Goal: Task Accomplishment & Management: Complete application form

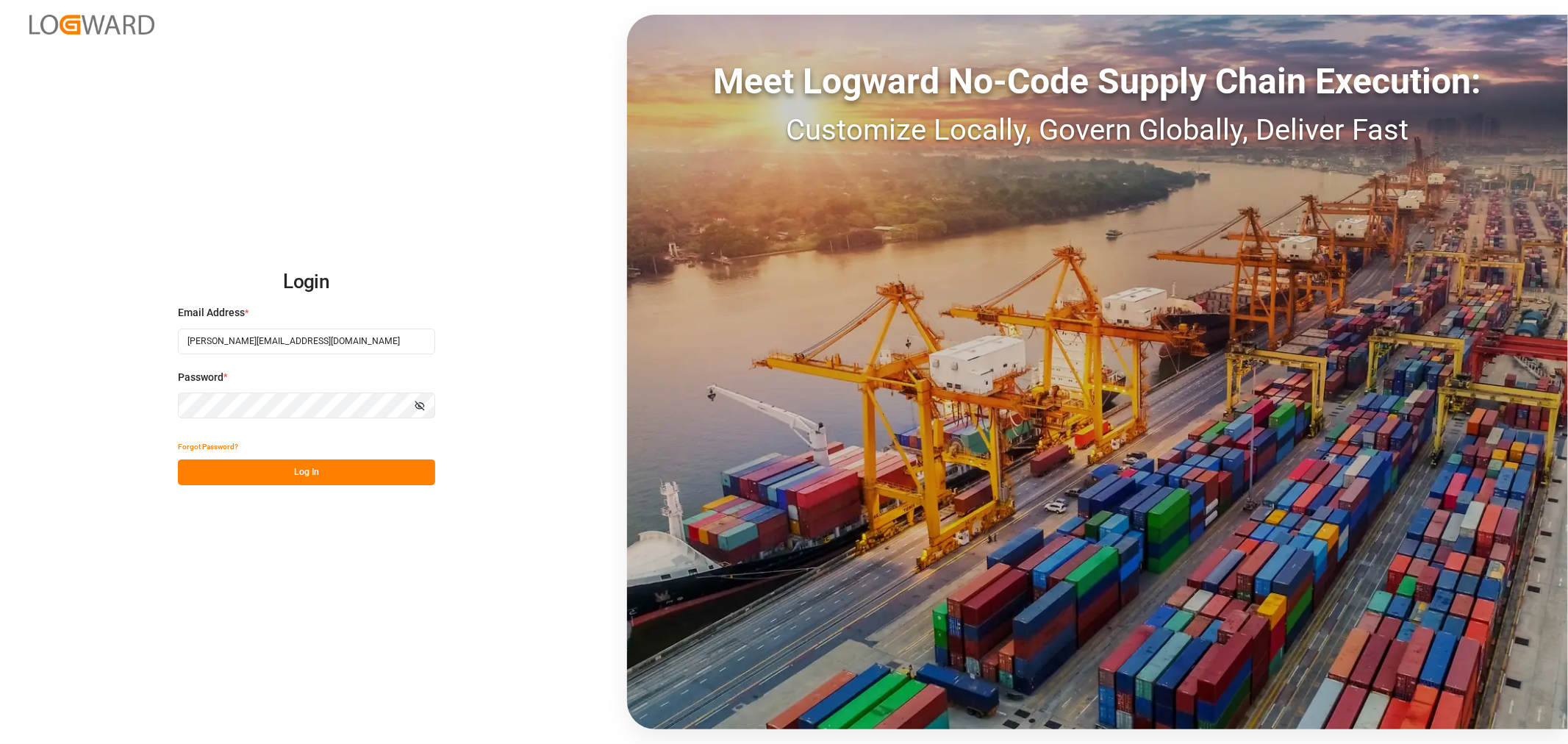
click at [320, 473] on button "Log In" at bounding box center [306, 472] width 257 height 26
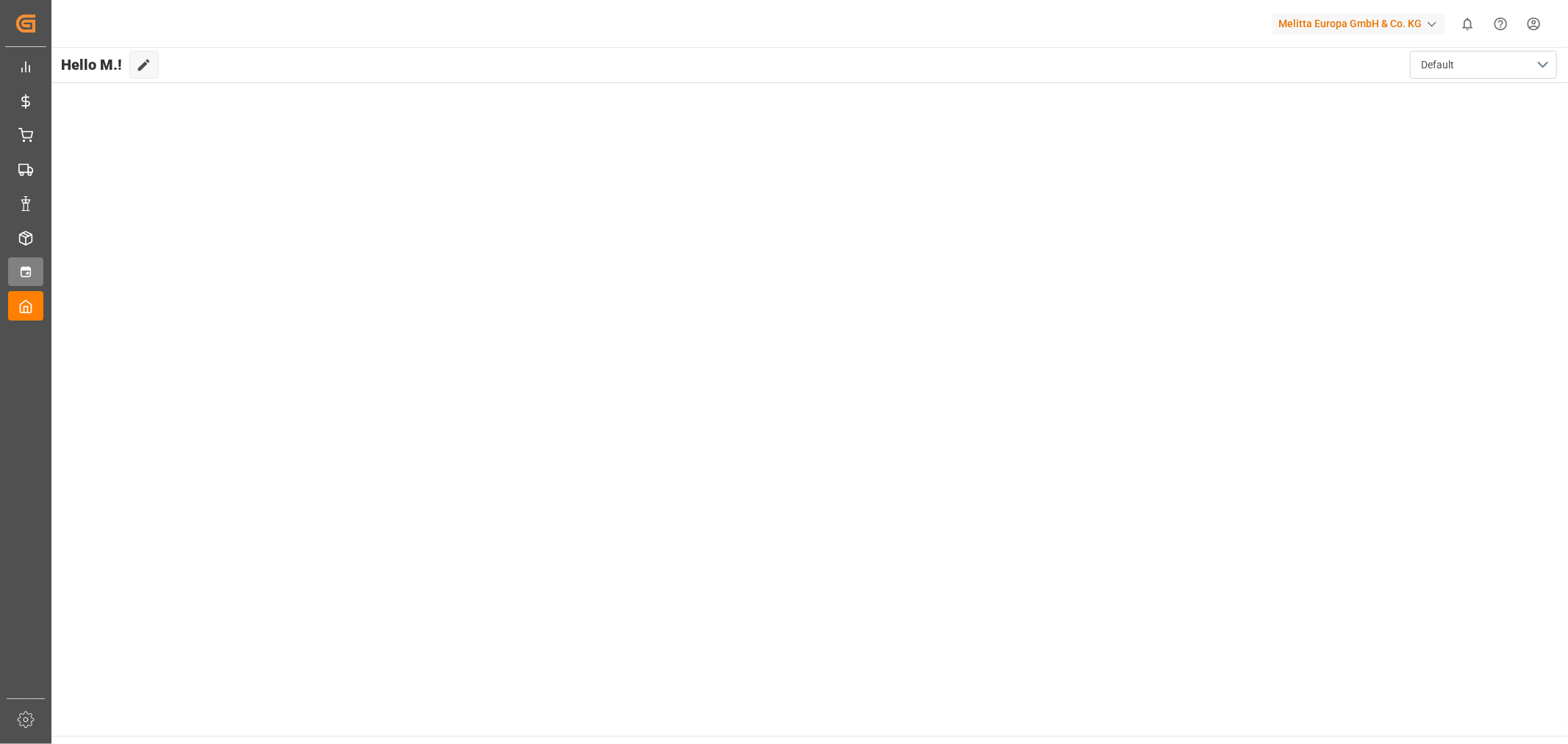
click at [43, 259] on div "Timeslot AT Timeslot AT" at bounding box center [25, 271] width 35 height 28
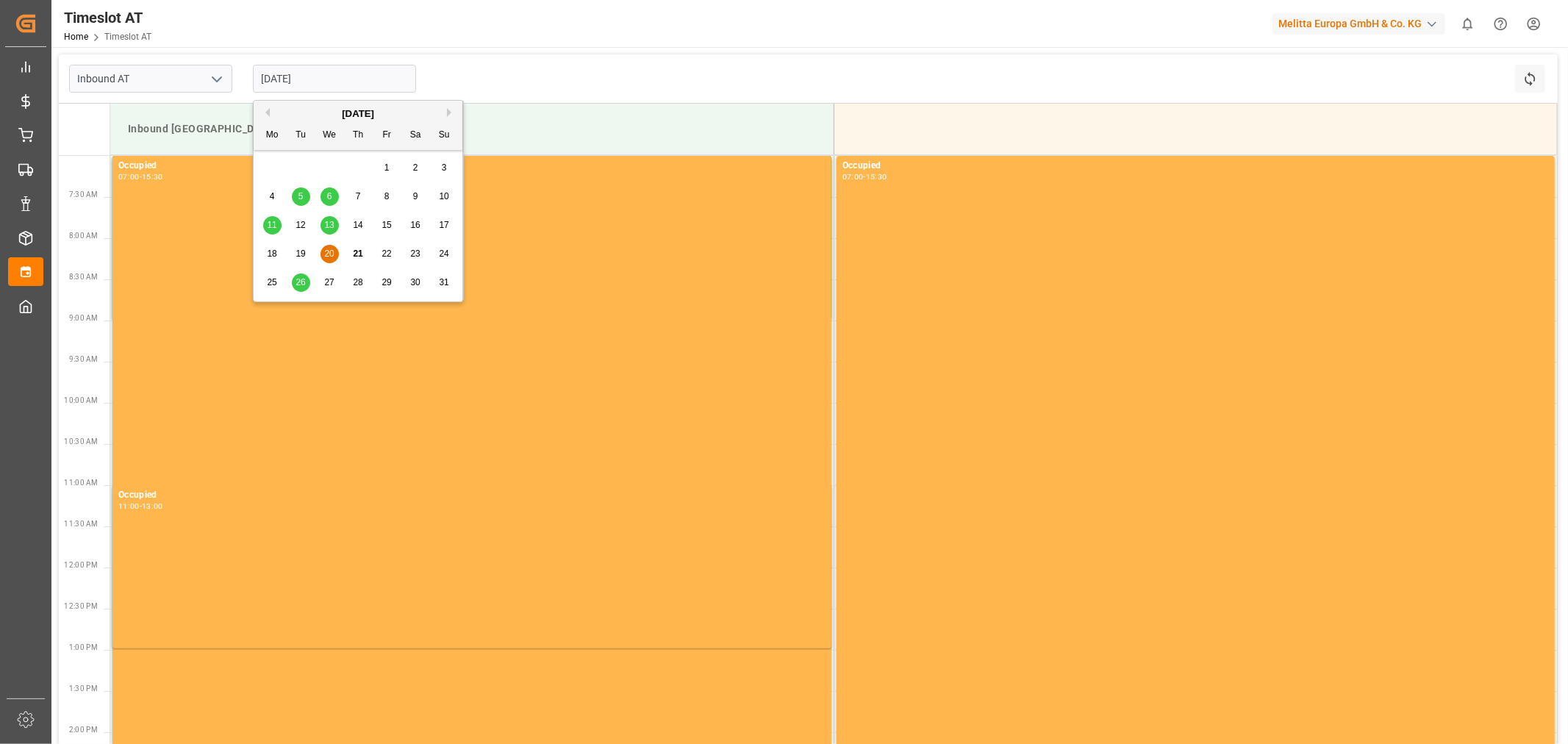
click at [328, 72] on input "[DATE]" at bounding box center [334, 78] width 163 height 28
click at [329, 287] on span "27" at bounding box center [329, 283] width 10 height 10
type input "[DATE]"
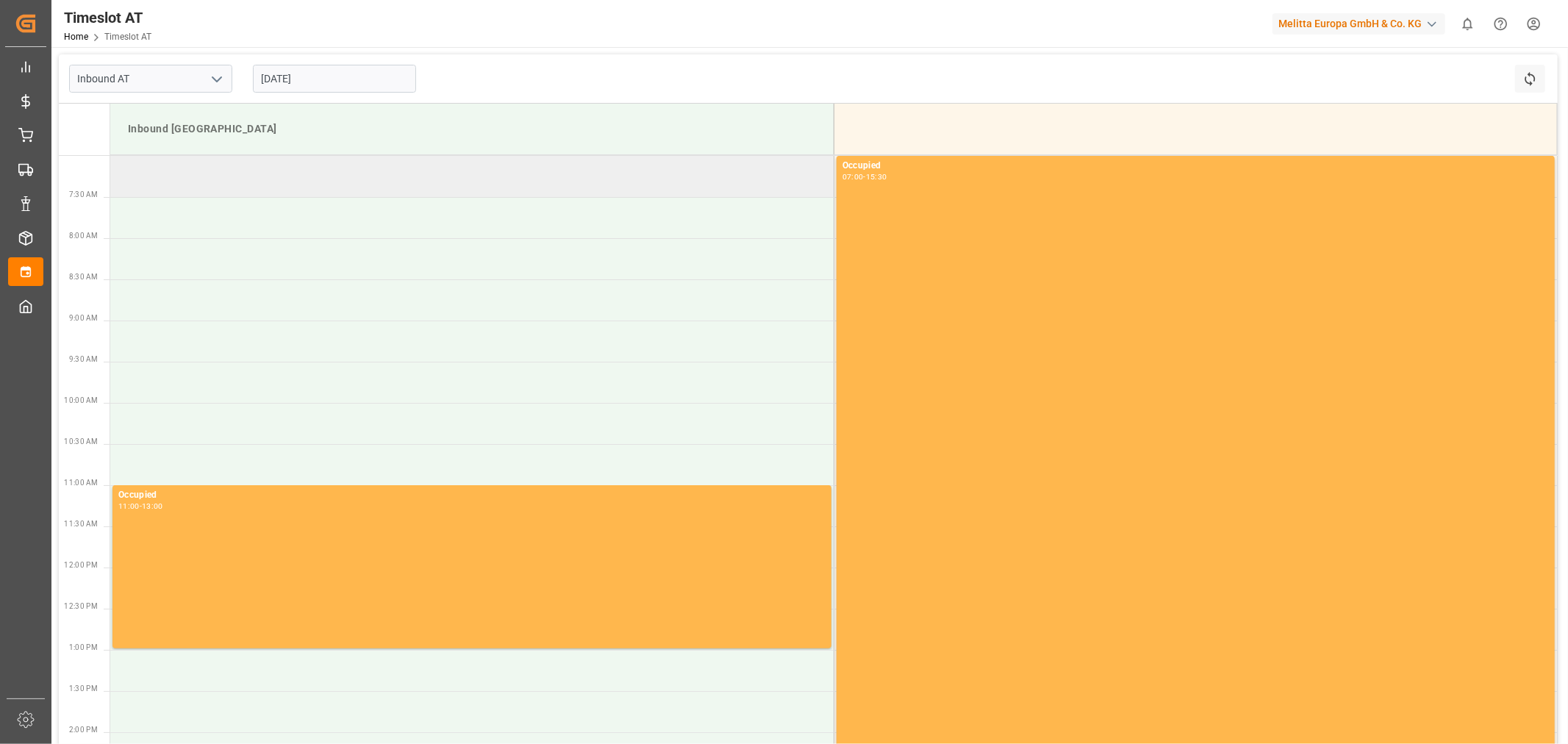
click at [265, 175] on td at bounding box center [472, 176] width 723 height 41
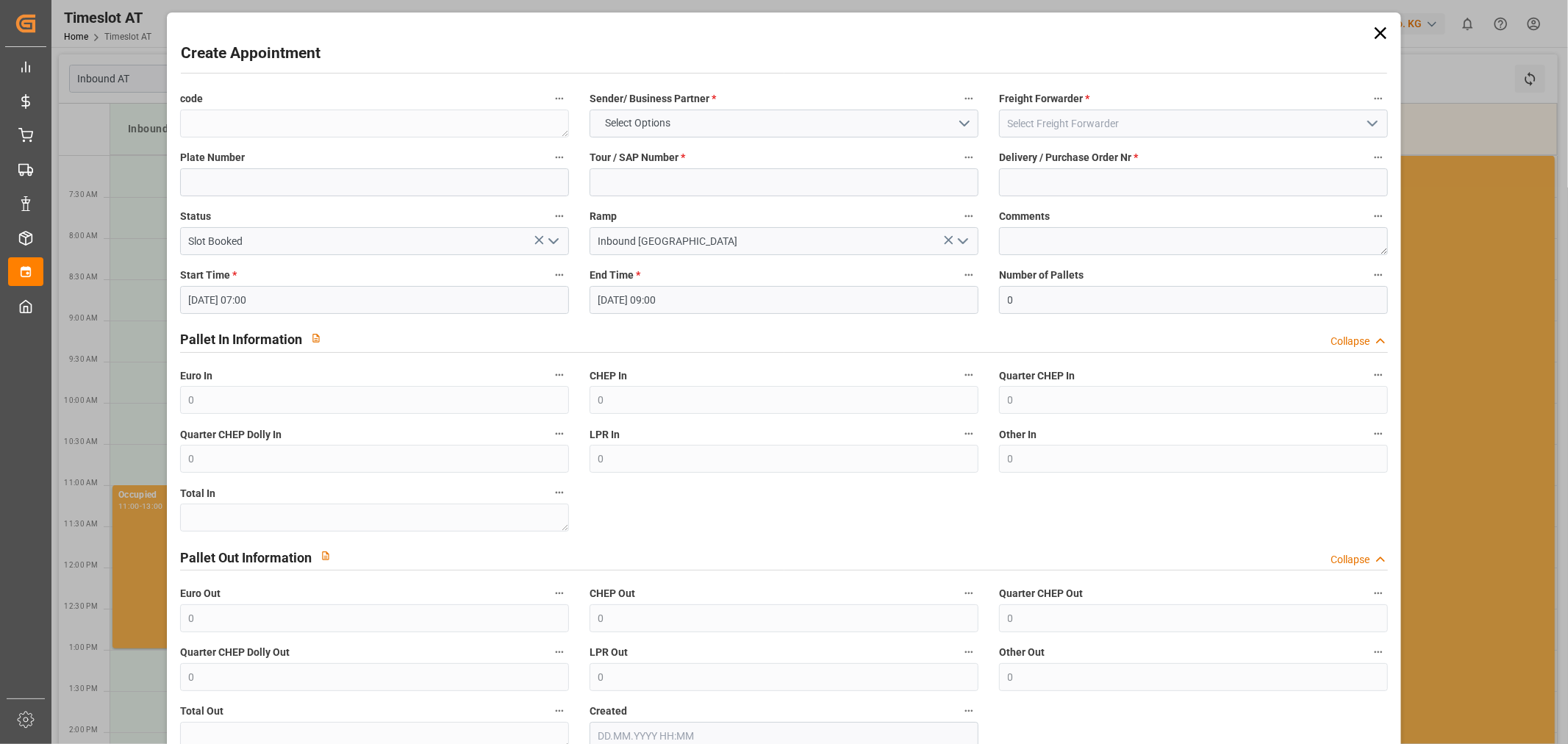
click at [1380, 31] on icon at bounding box center [1381, 34] width 21 height 21
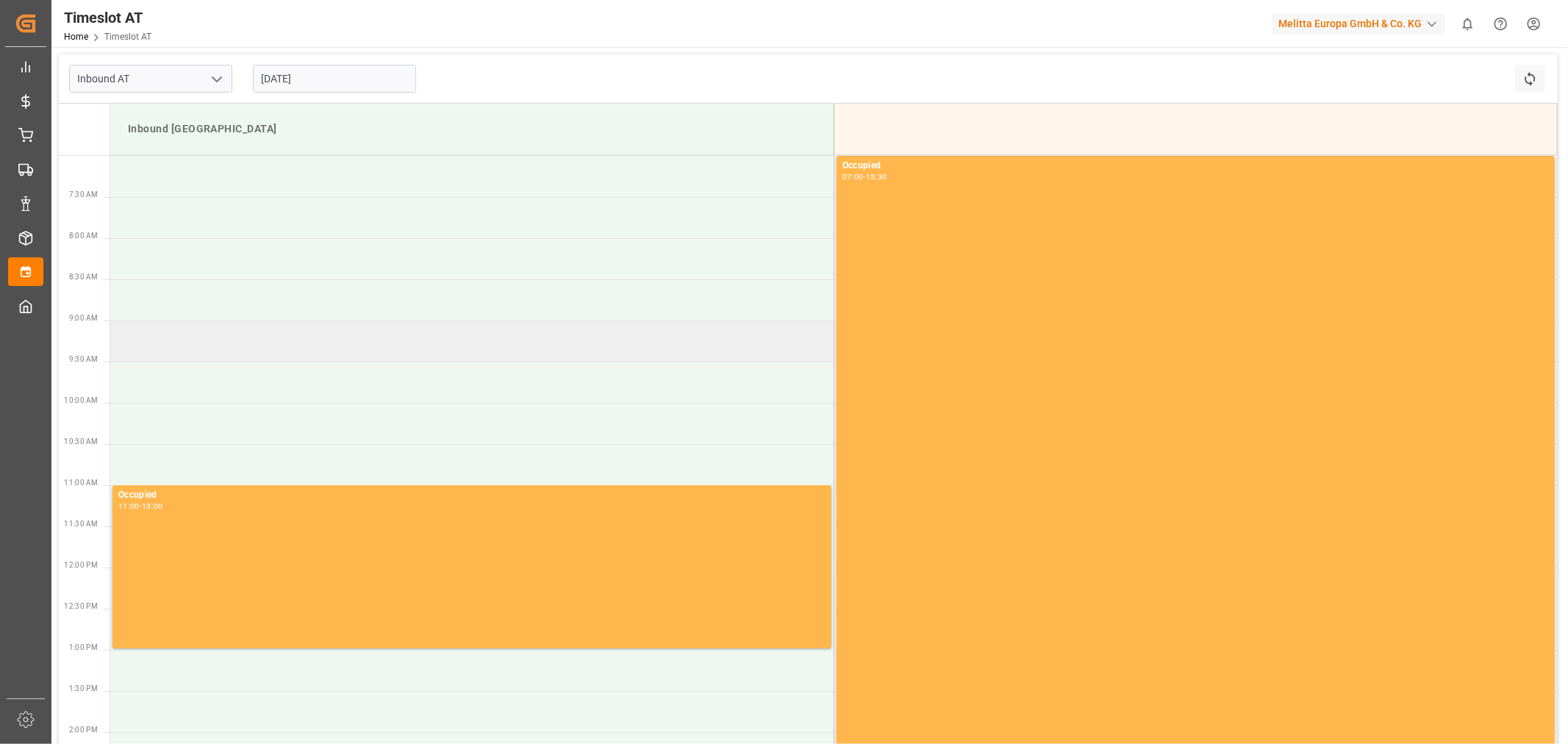
click at [207, 335] on td at bounding box center [472, 341] width 723 height 41
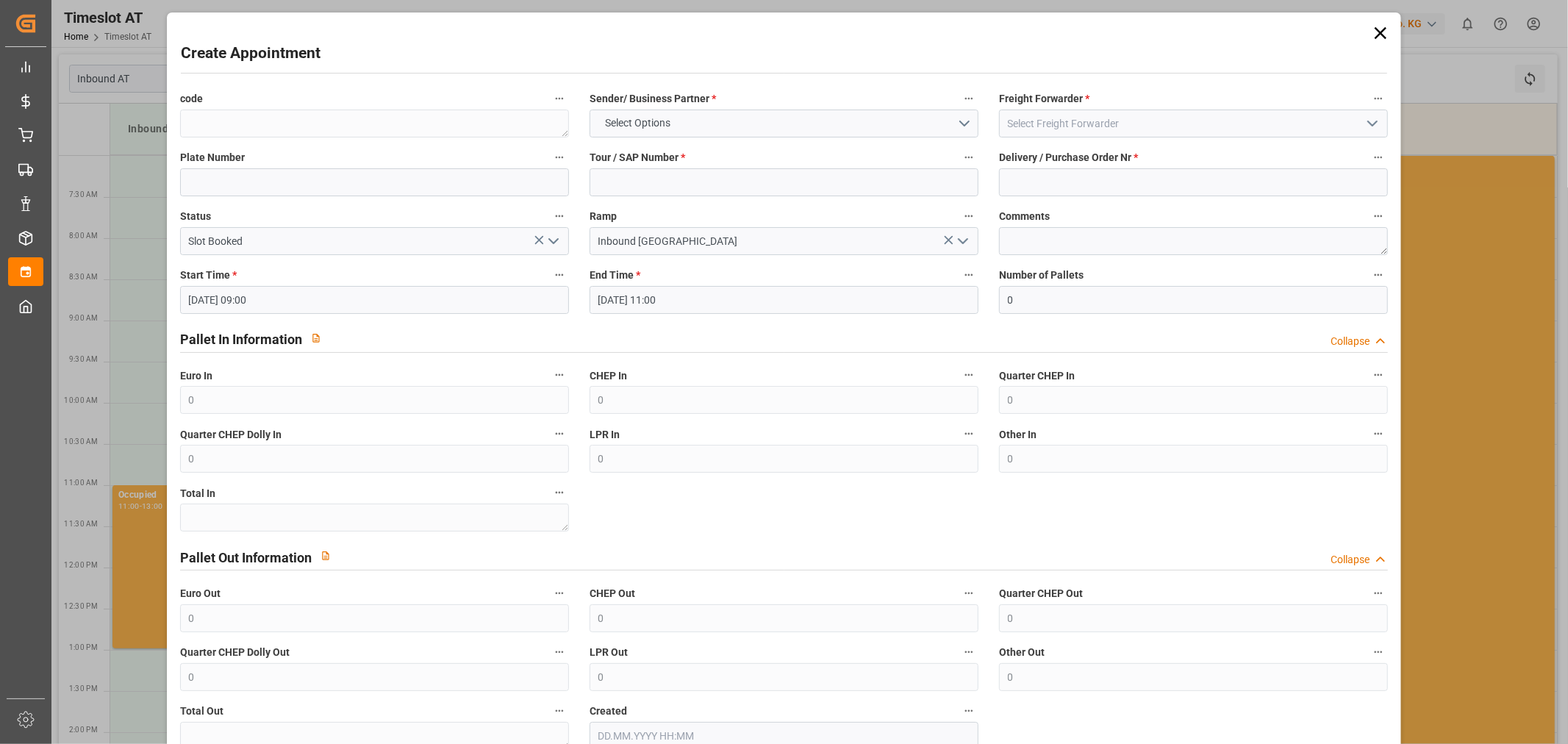
click at [669, 97] on span "Sender/ Business Partner *" at bounding box center [653, 98] width 127 height 16
click at [960, 97] on button "Sender/ Business Partner *" at bounding box center [969, 98] width 19 height 19
click at [670, 124] on div at bounding box center [784, 372] width 1568 height 744
click at [670, 135] on button "Select Options" at bounding box center [784, 123] width 389 height 28
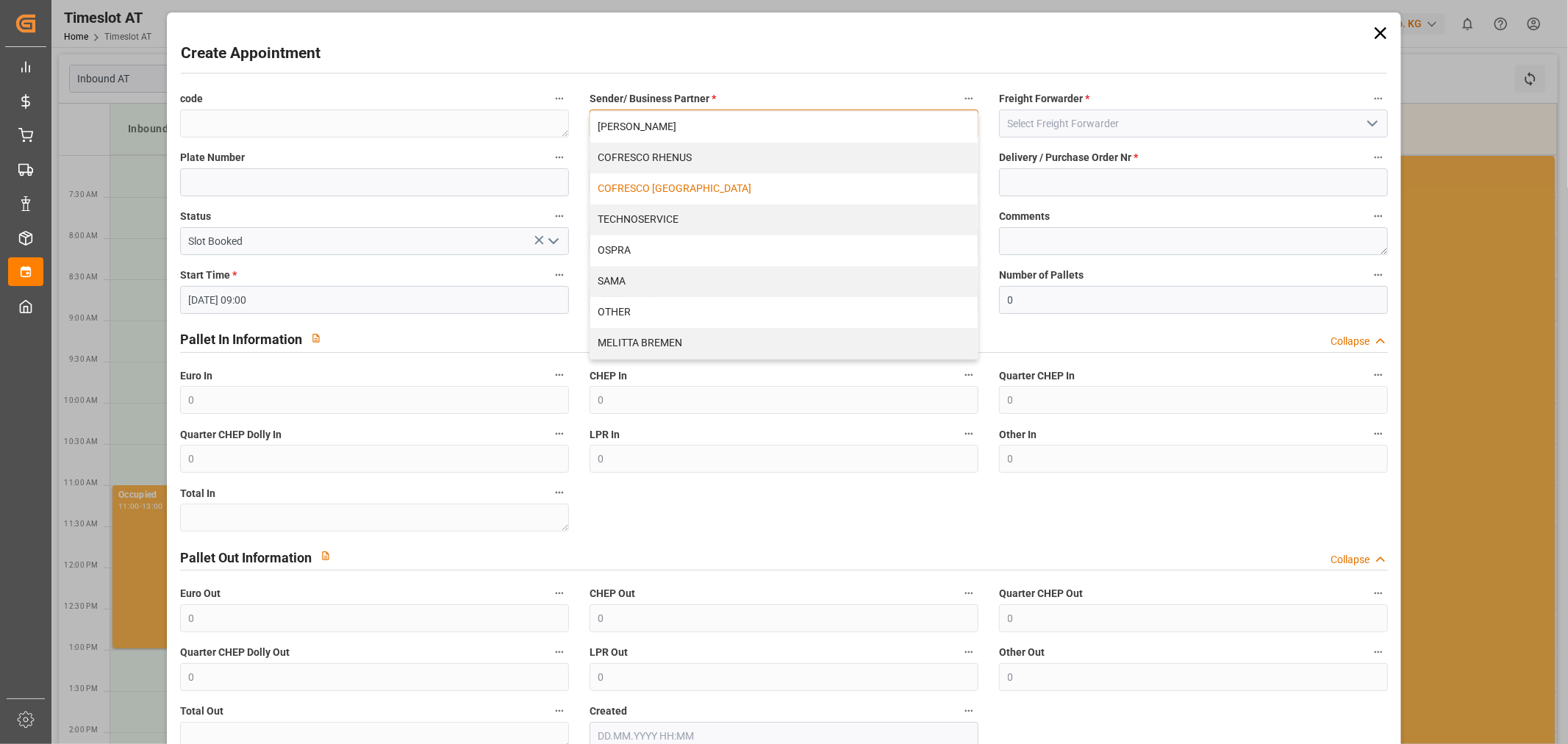
click at [684, 192] on div "COFRESCO [GEOGRAPHIC_DATA]" at bounding box center [784, 189] width 388 height 31
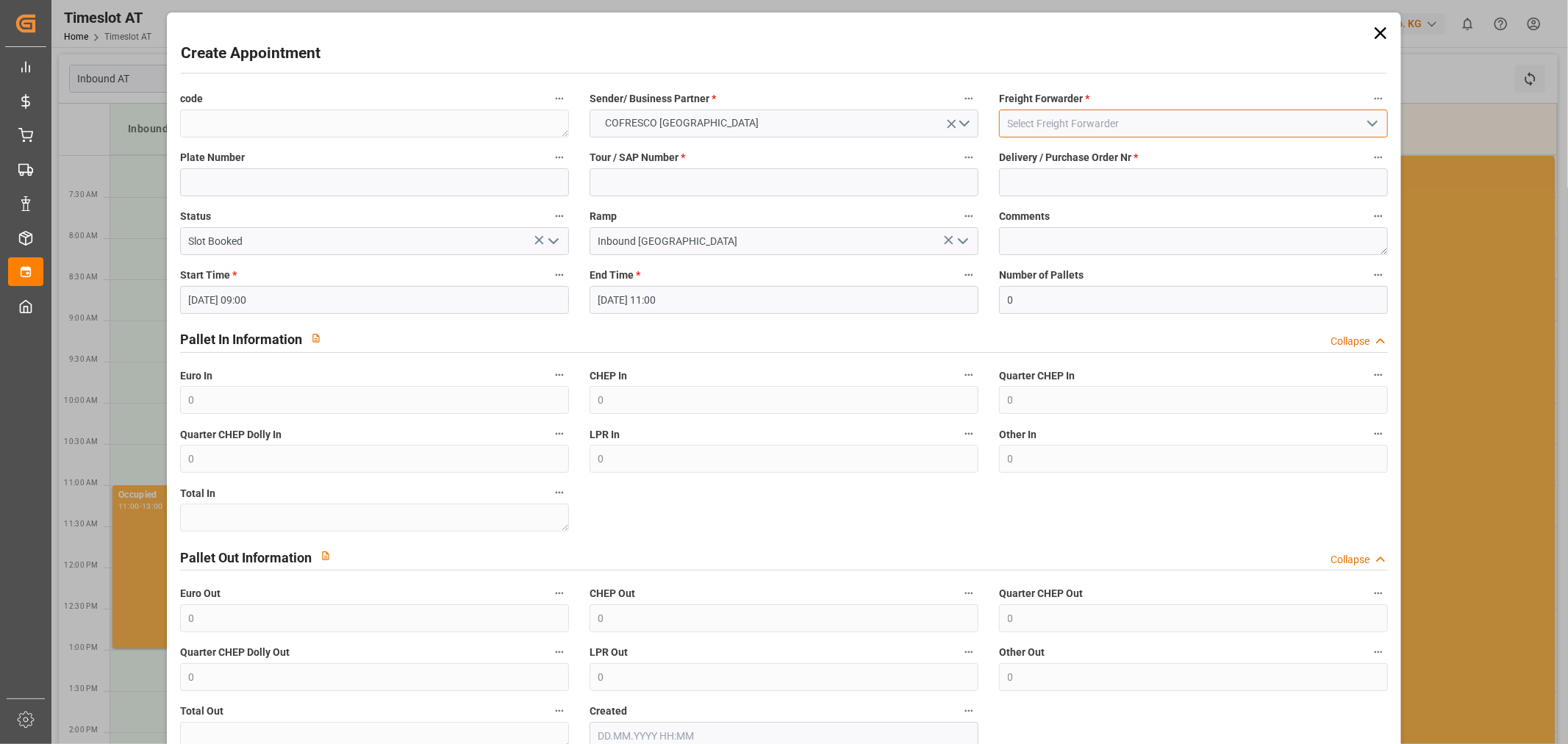
click at [1120, 119] on input at bounding box center [1194, 123] width 389 height 28
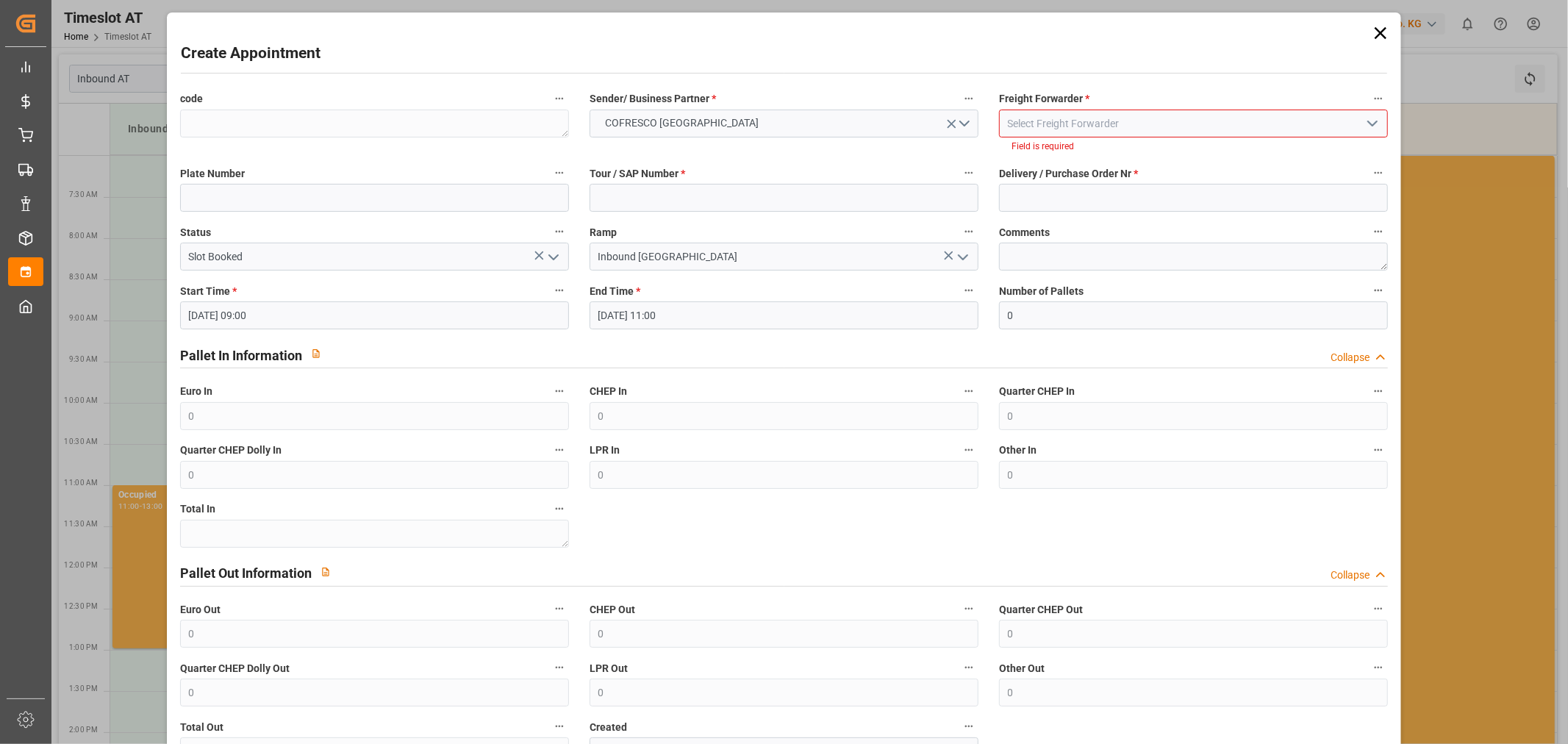
click at [1364, 127] on icon "open menu" at bounding box center [1373, 124] width 18 height 18
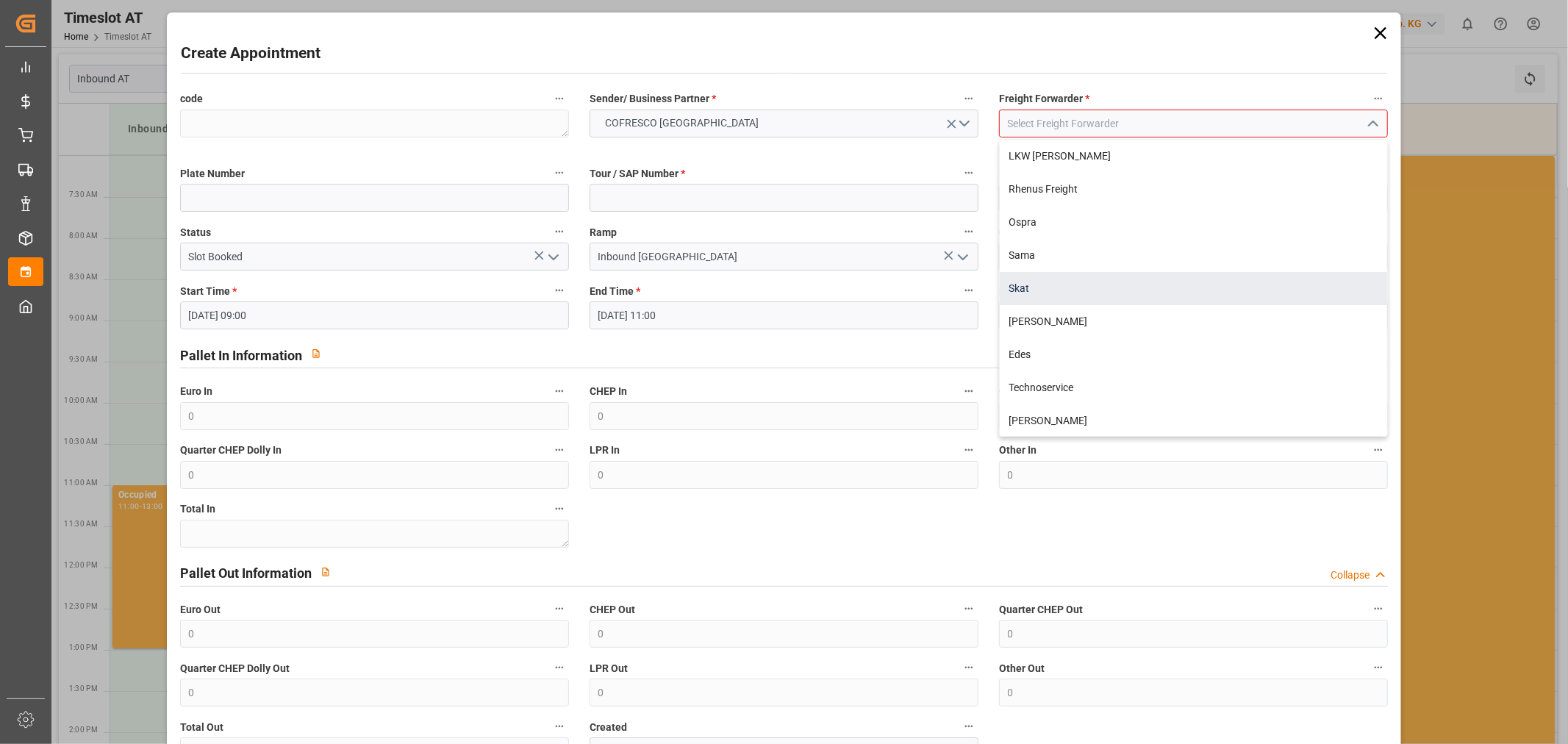
click at [1134, 291] on div "Skat" at bounding box center [1194, 289] width 388 height 33
type input "Skat"
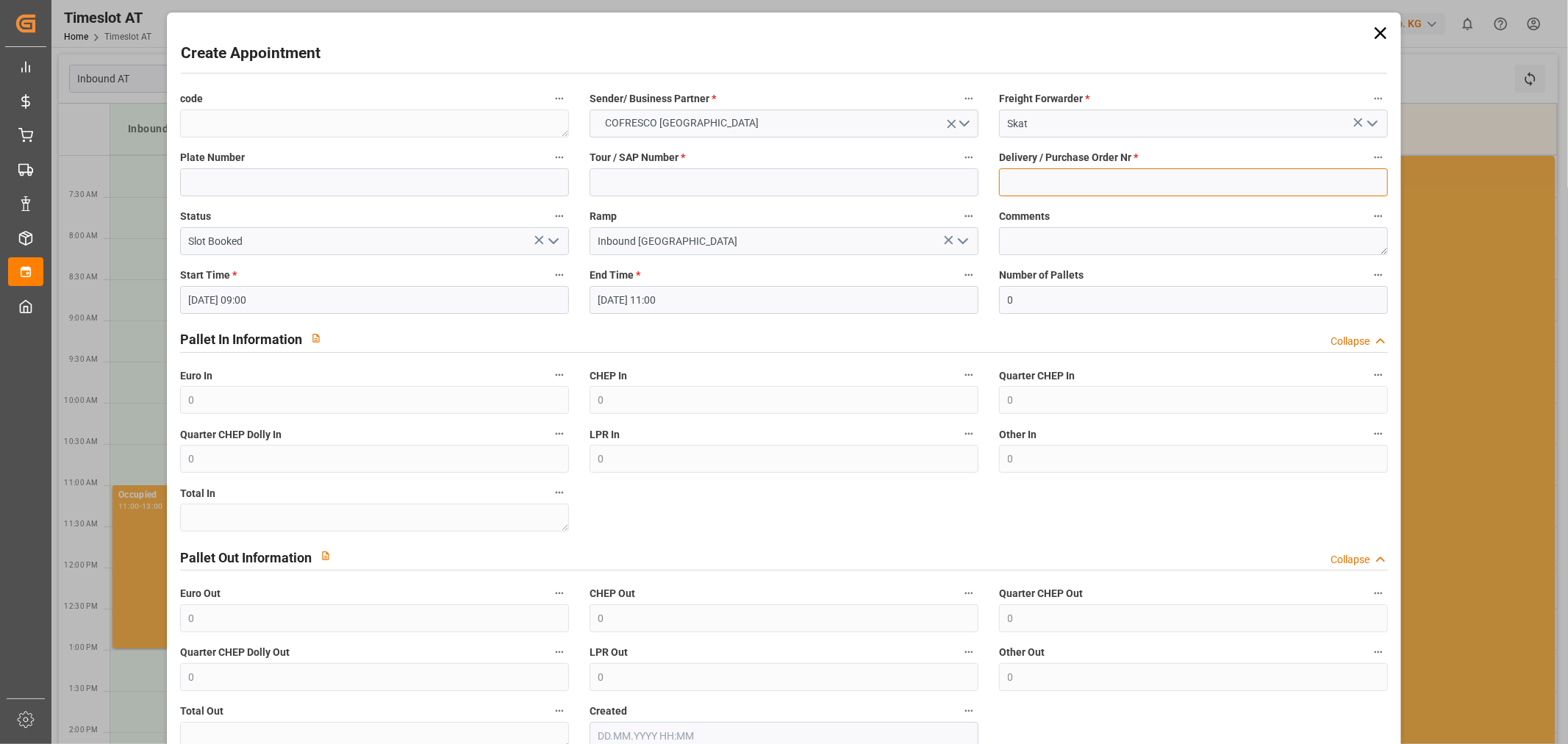
click at [1067, 177] on input at bounding box center [1194, 182] width 389 height 28
paste input "489041"
type input "489041"
click at [672, 189] on input at bounding box center [784, 182] width 389 height 28
paste input "62042176"
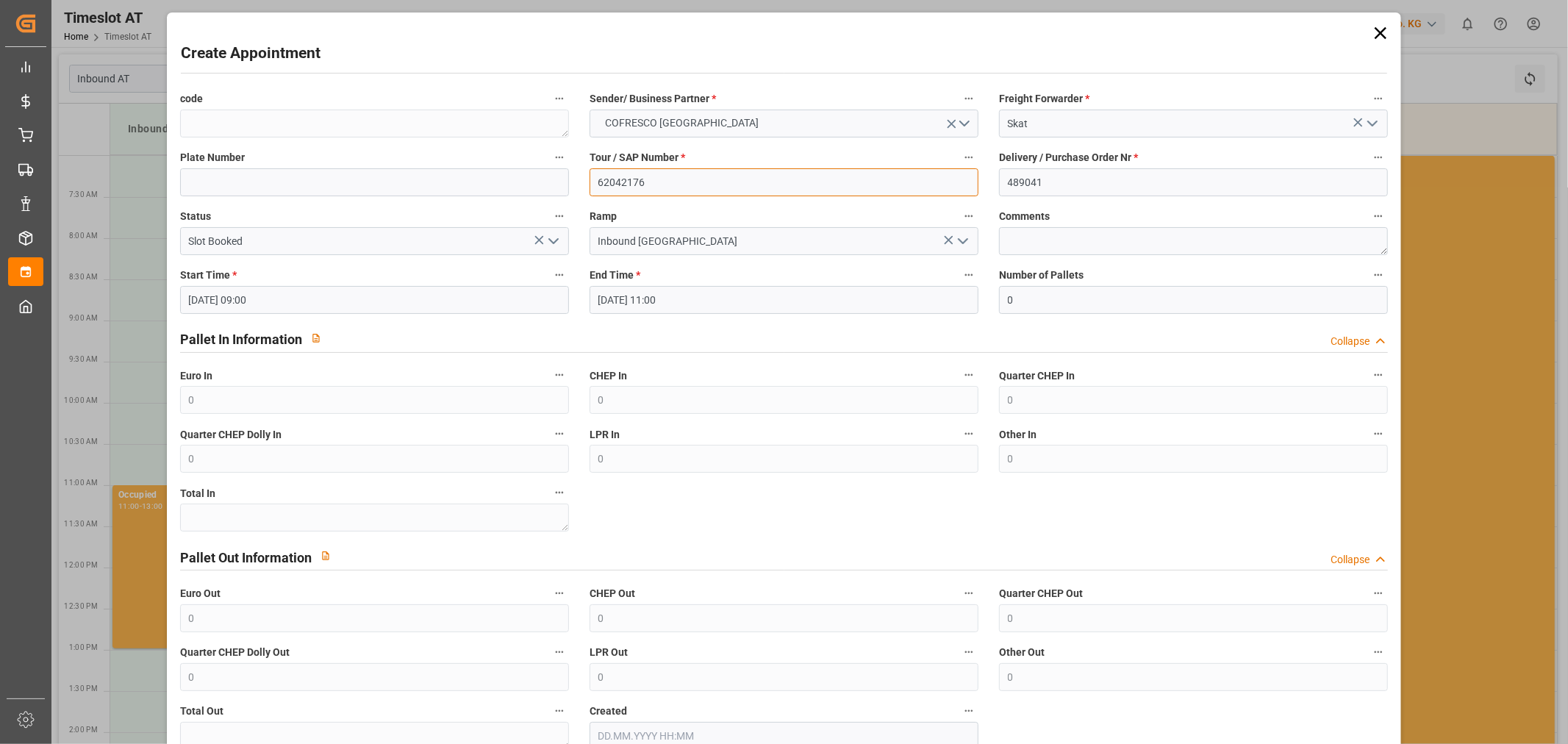
type input "62042176"
click at [395, 196] on div "Plate Number" at bounding box center [374, 171] width 409 height 59
type input "WGM 6174H / WND 81H1"
drag, startPoint x: 245, startPoint y: 186, endPoint x: 159, endPoint y: 174, distance: 86.8
click at [159, 174] on div "Create Appointment code Sender/ Business Partner * COFRESCO [GEOGRAPHIC_DATA] F…" at bounding box center [784, 372] width 1568 height 744
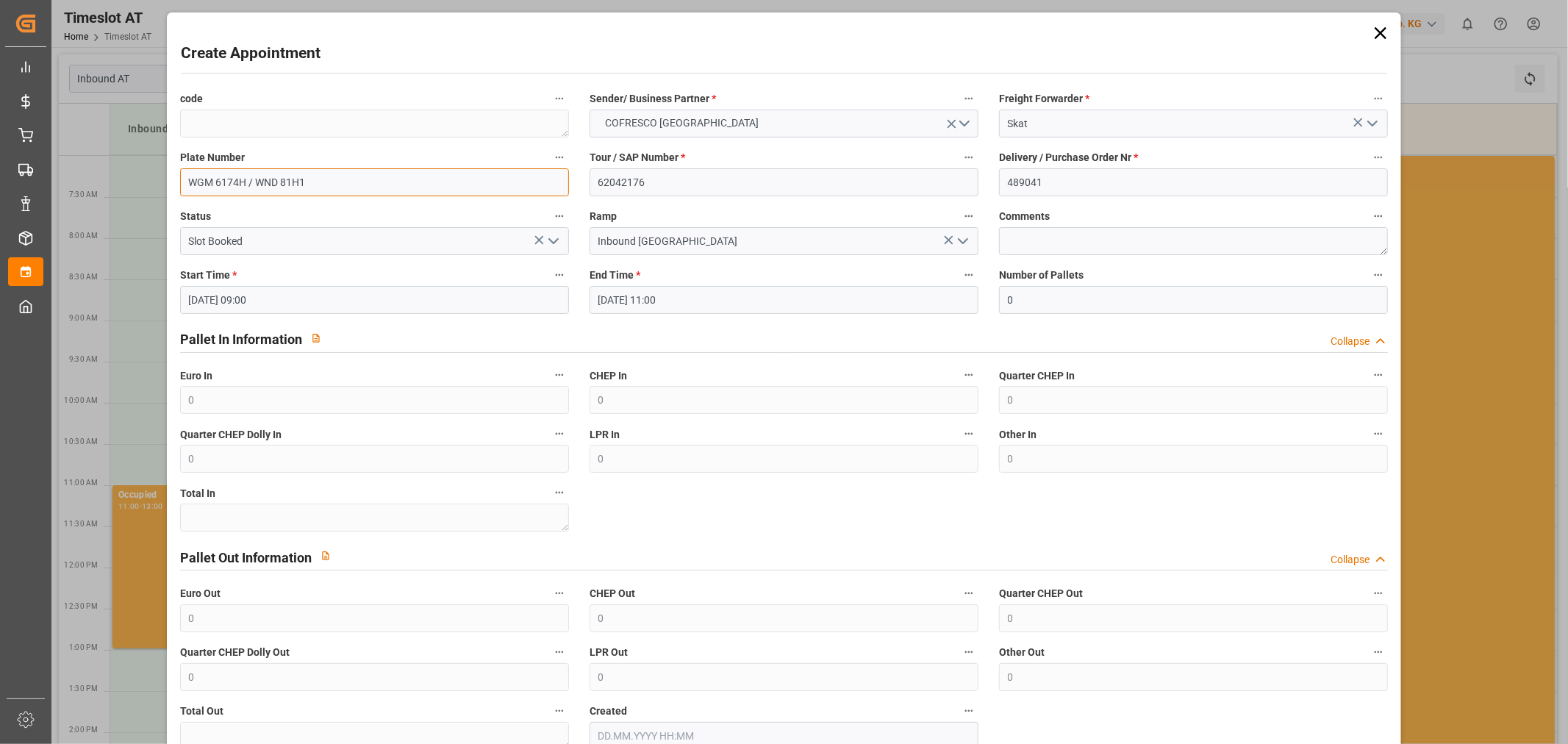
drag, startPoint x: 318, startPoint y: 182, endPoint x: 254, endPoint y: 177, distance: 64.2
click at [254, 177] on input "WGM 6174H / WND 81H1" at bounding box center [375, 182] width 389 height 28
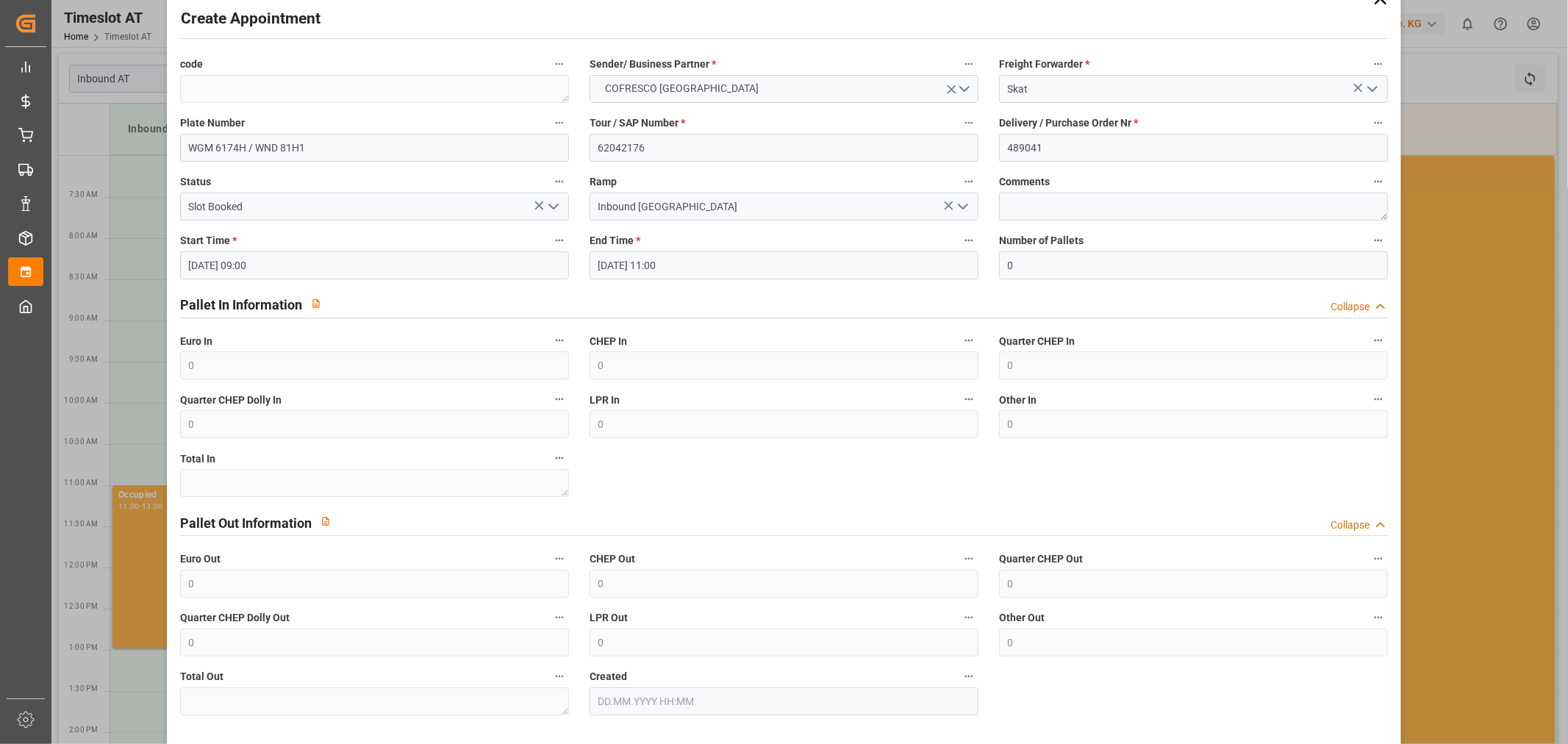
scroll to position [90, 0]
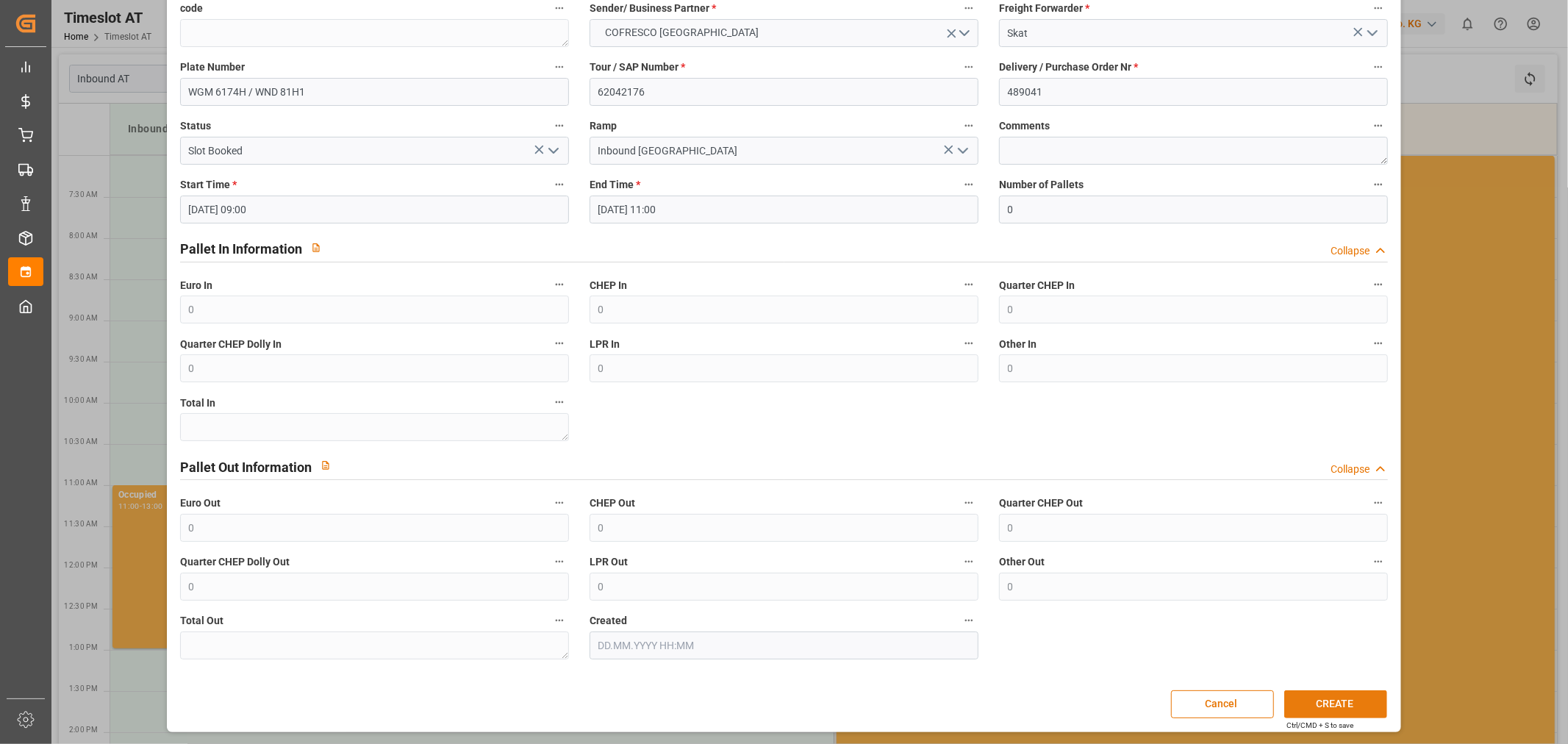
click at [1356, 695] on button "CREATE" at bounding box center [1336, 704] width 103 height 28
